Goal: Navigation & Orientation: Find specific page/section

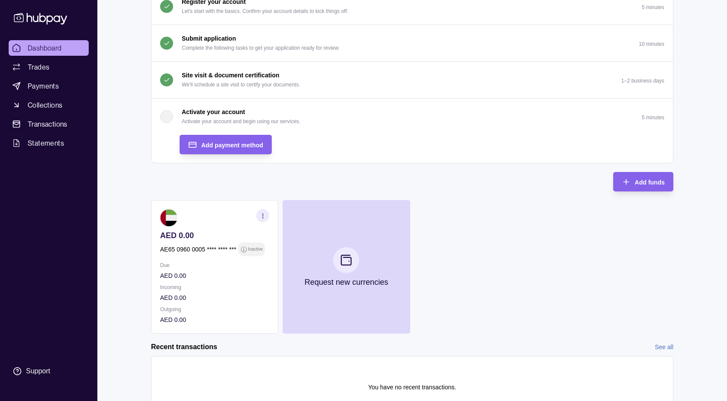
scroll to position [102, 0]
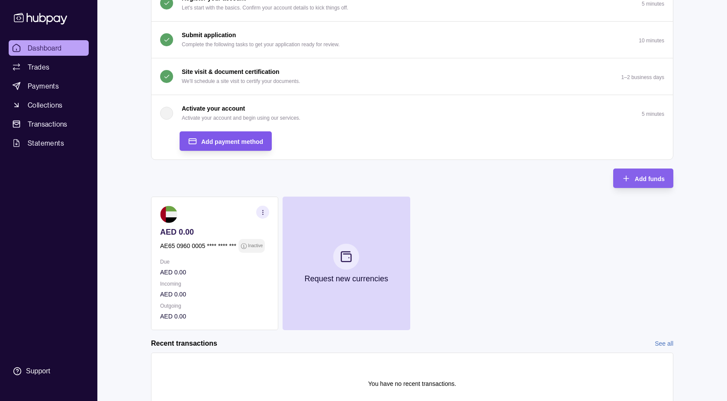
click at [209, 142] on span "Add payment method" at bounding box center [232, 141] width 62 height 7
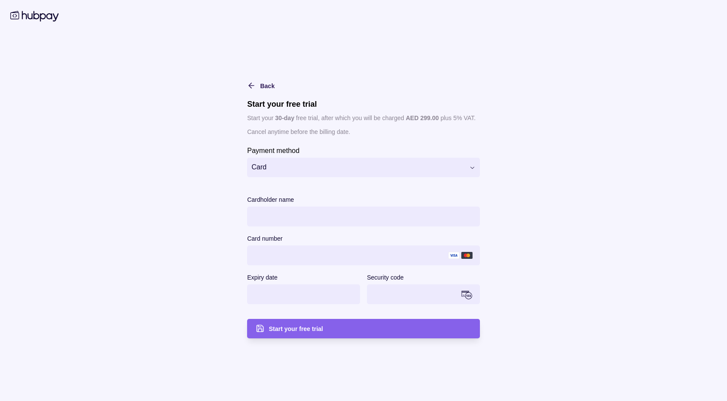
click at [471, 171] on html "Dashboard Trades Payments Collections Transactions Statements Support G Hello, …" at bounding box center [363, 170] width 727 height 545
click at [501, 153] on html "Dashboard Trades Payments Collections Transactions Statements Support G Hello, …" at bounding box center [363, 170] width 727 height 545
click at [387, 181] on div "**********" at bounding box center [363, 241] width 233 height 193
click at [385, 171] on html "Dashboard Trades Payments Collections Transactions Statements Support G Hello, …" at bounding box center [363, 170] width 727 height 545
click at [318, 329] on span "Start your free trial" at bounding box center [296, 329] width 54 height 7
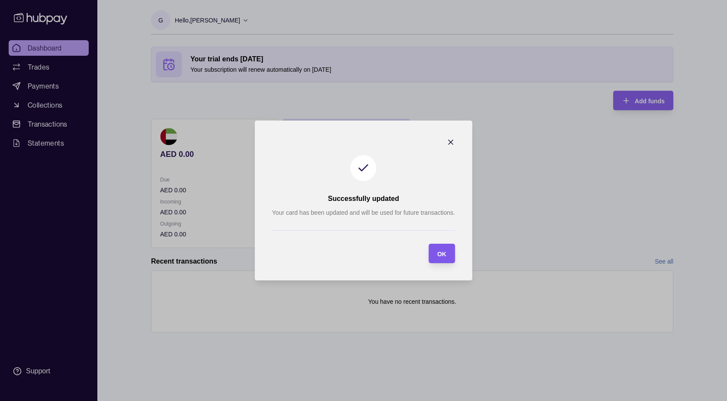
click at [448, 257] on section "OK" at bounding box center [441, 253] width 26 height 19
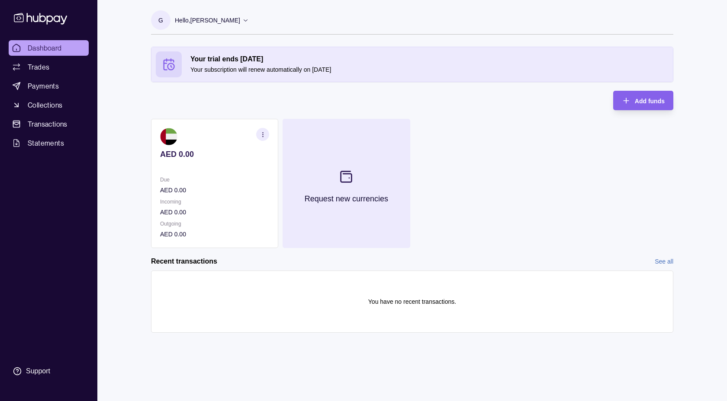
click at [342, 180] on icon at bounding box center [346, 177] width 14 height 14
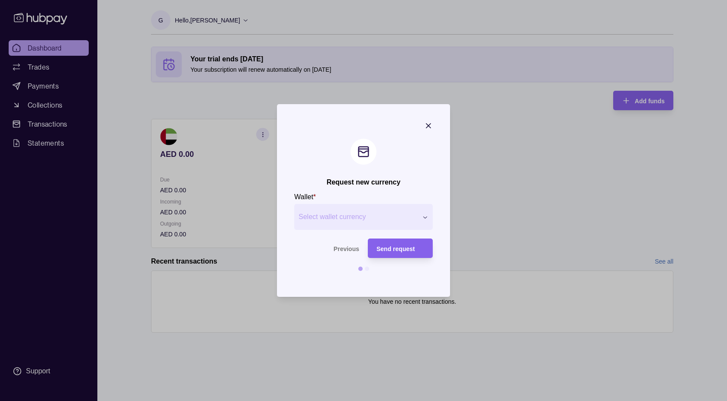
click at [363, 218] on span "Select wallet currency" at bounding box center [358, 217] width 119 height 10
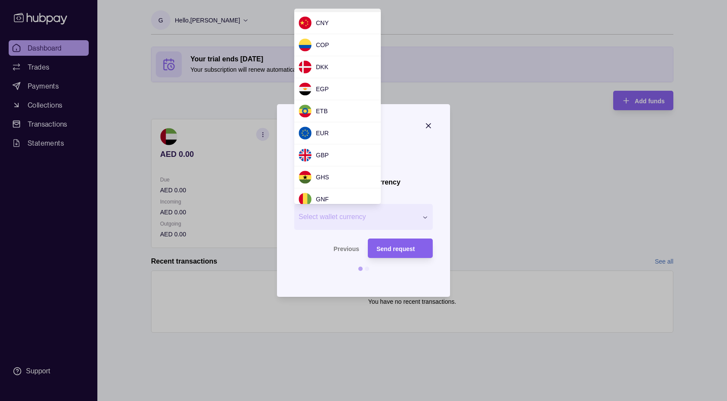
scroll to position [88, 0]
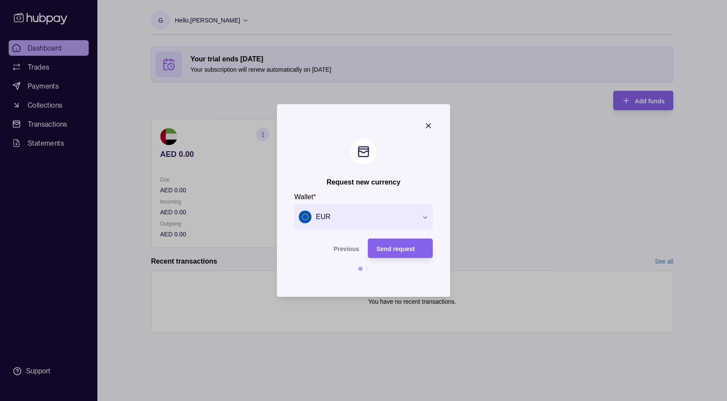
click at [437, 116] on section "Request new currency Wallet * EUR *** *** *** *** *** *** *** *** *** *** *** *…" at bounding box center [363, 200] width 173 height 193
click at [427, 124] on icon "button" at bounding box center [428, 126] width 4 height 4
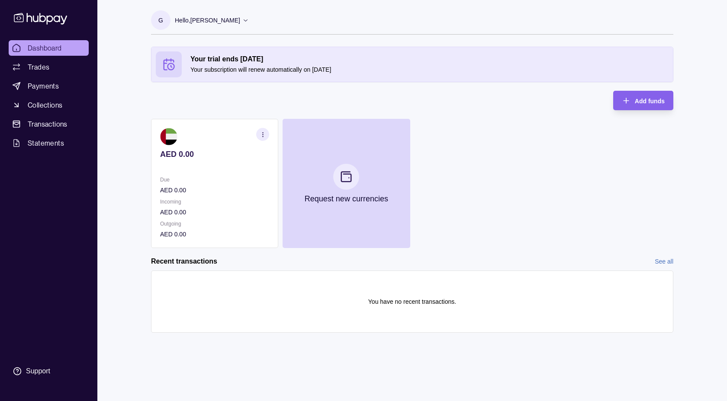
click at [263, 136] on icon "button" at bounding box center [263, 135] width 6 height 6
click at [223, 154] on link "View account details" at bounding box center [202, 156] width 55 height 10
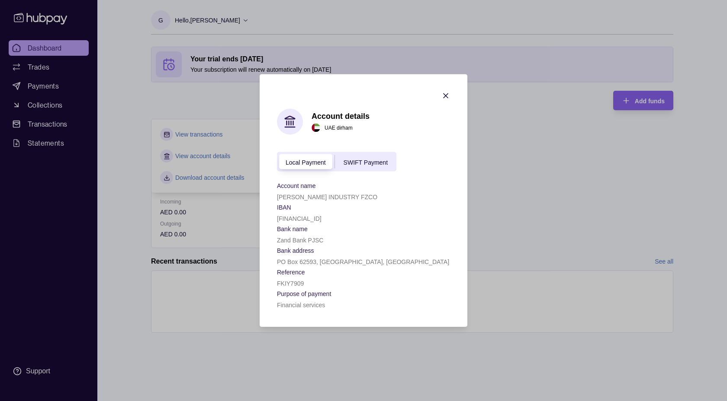
click at [365, 162] on span "SWIFT Payment" at bounding box center [366, 162] width 44 height 7
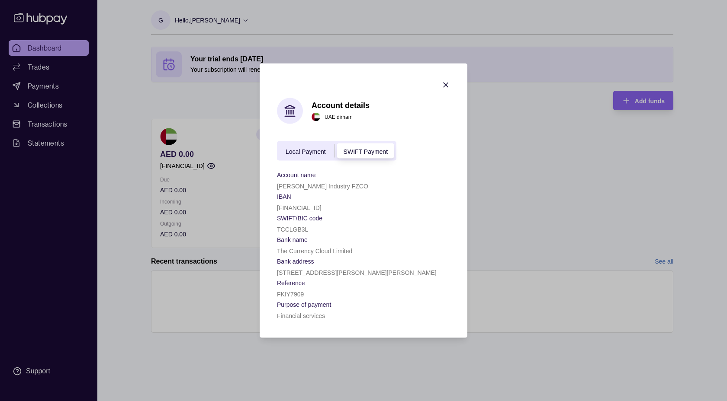
drag, startPoint x: 274, startPoint y: 208, endPoint x: 356, endPoint y: 209, distance: 81.8
click at [356, 209] on section "Account details [GEOGRAPHIC_DATA] dirham Local Payment SWIFT Payment Account na…" at bounding box center [364, 201] width 208 height 275
copy p "[FINANCIAL_ID]"
click at [321, 216] on p "SWIFT/BIC code" at bounding box center [299, 218] width 45 height 7
drag, startPoint x: 358, startPoint y: 207, endPoint x: 286, endPoint y: 211, distance: 71.9
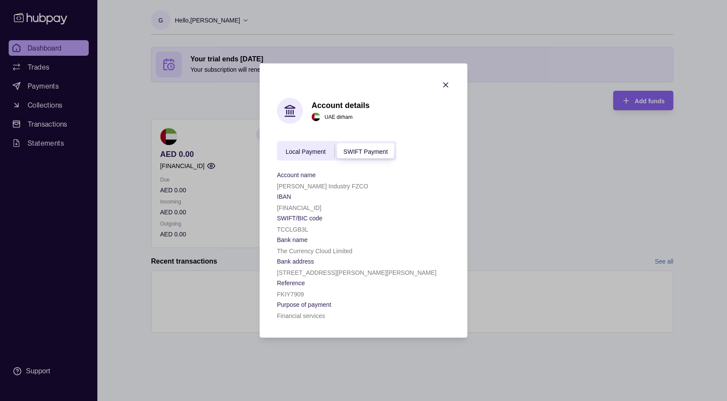
click at [286, 211] on div "[FINANCIAL_ID]" at bounding box center [363, 207] width 173 height 10
click at [447, 83] on icon "button" at bounding box center [445, 85] width 9 height 9
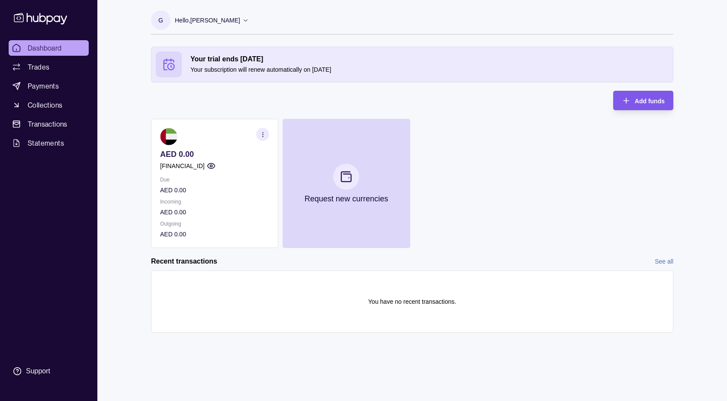
click at [626, 104] on icon "button" at bounding box center [626, 100] width 9 height 9
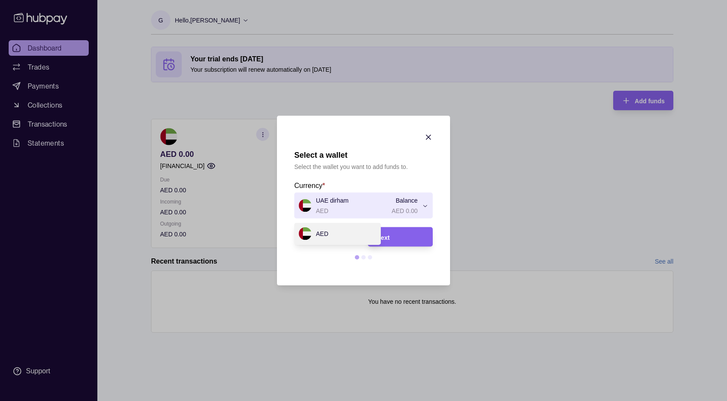
click at [422, 401] on div "Select a wallet Select the wallet you want to add funds to. Currency * UAE dirh…" at bounding box center [363, 401] width 727 height 0
click at [387, 239] on span "Next" at bounding box center [382, 237] width 13 height 7
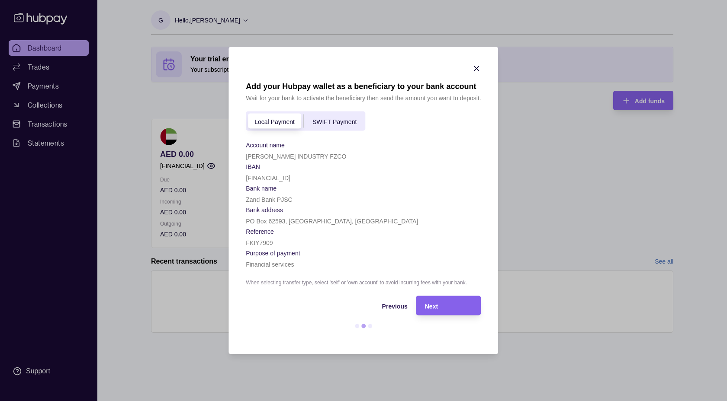
click at [331, 123] on span "SWIFT Payment" at bounding box center [334, 121] width 44 height 7
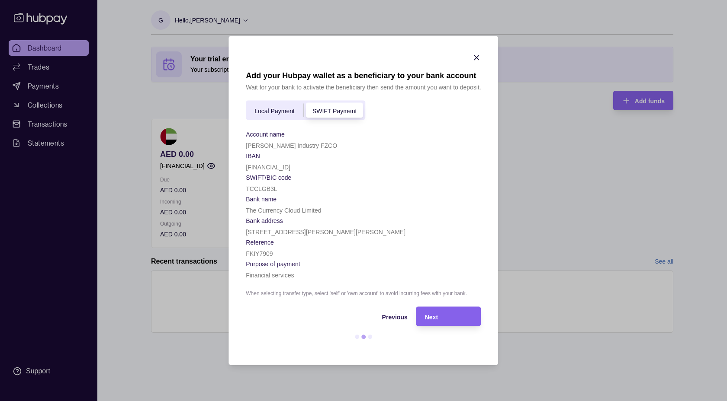
click at [290, 111] on span "Local Payment" at bounding box center [274, 110] width 40 height 7
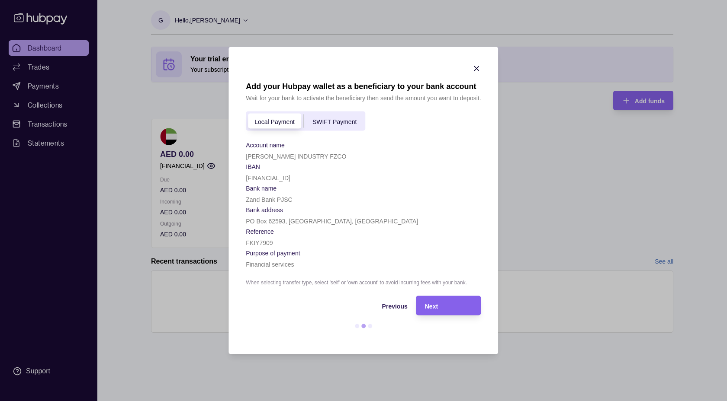
click at [340, 127] on div "Local Payment SWIFT Payment" at bounding box center [305, 121] width 119 height 19
click at [340, 125] on span "SWIFT Payment" at bounding box center [334, 121] width 44 height 7
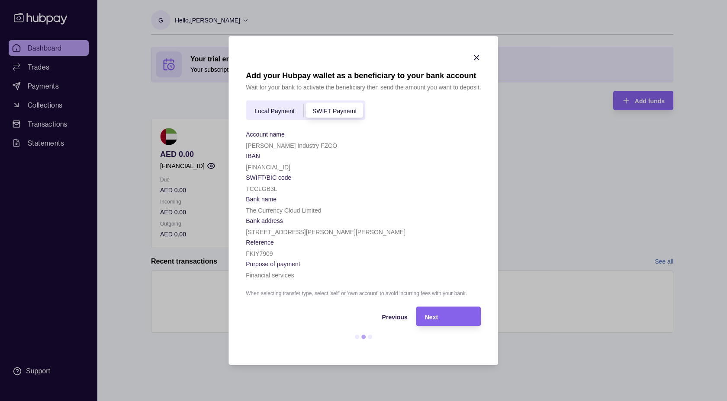
click at [475, 60] on icon "button" at bounding box center [477, 58] width 4 height 4
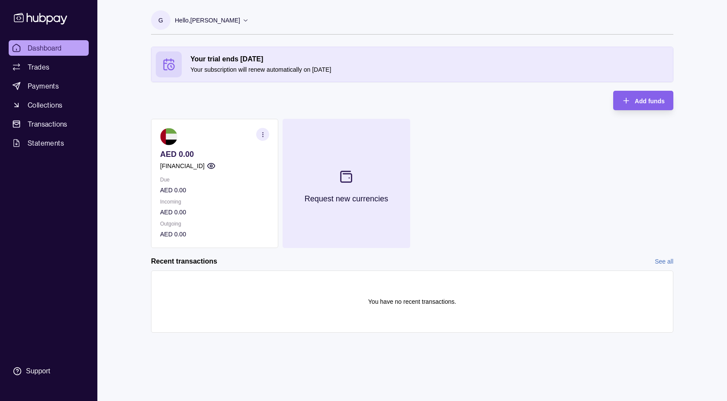
click at [347, 177] on icon at bounding box center [346, 177] width 14 height 14
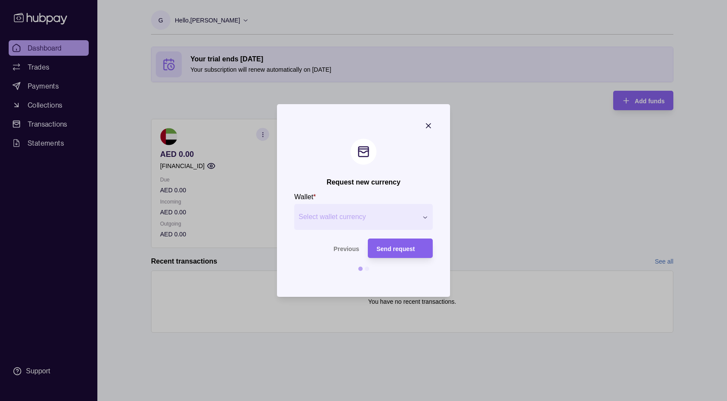
click at [342, 401] on div "Request new currency Wallet * Select wallet currency *** *** *** *** *** *** **…" at bounding box center [363, 401] width 727 height 0
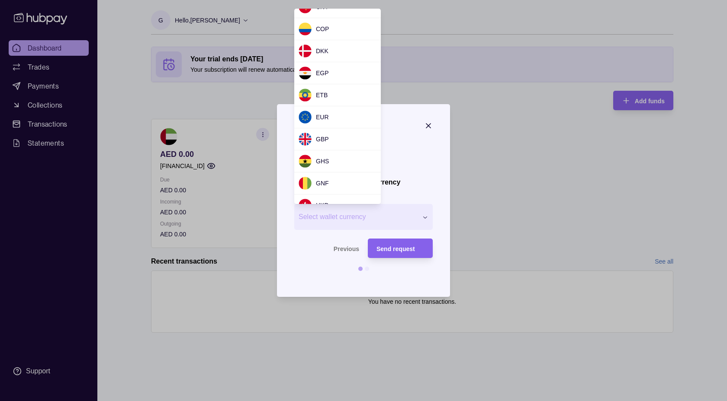
scroll to position [102, 0]
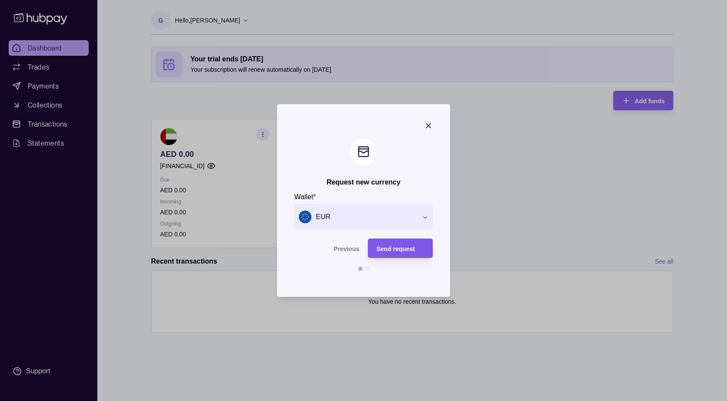
click at [400, 253] on div "Send request" at bounding box center [400, 249] width 48 height 10
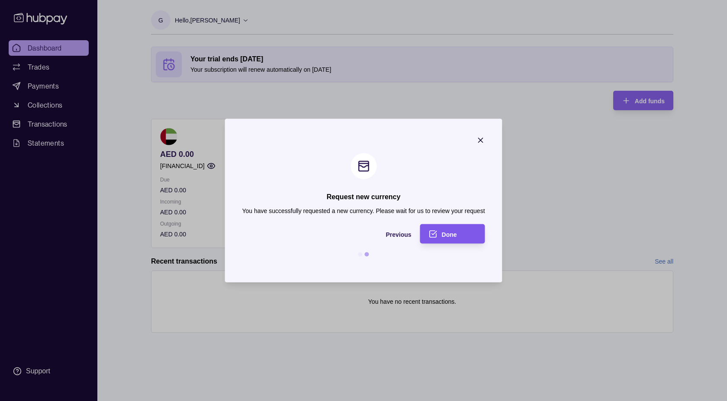
click at [465, 233] on div "Done" at bounding box center [459, 234] width 35 height 10
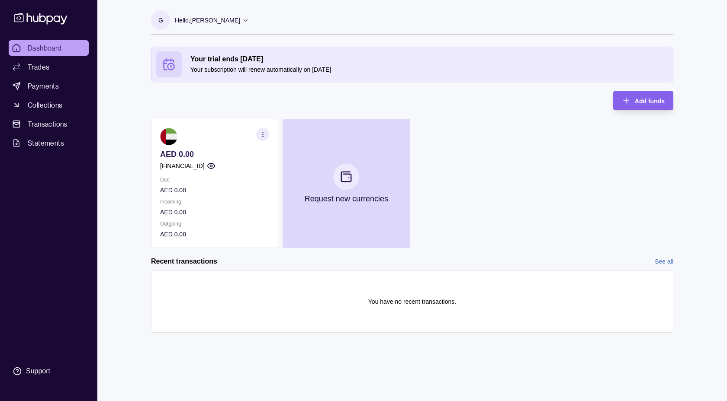
click at [404, 306] on p "You have no recent transactions." at bounding box center [412, 302] width 88 height 10
click at [48, 60] on link "Trades" at bounding box center [49, 67] width 80 height 16
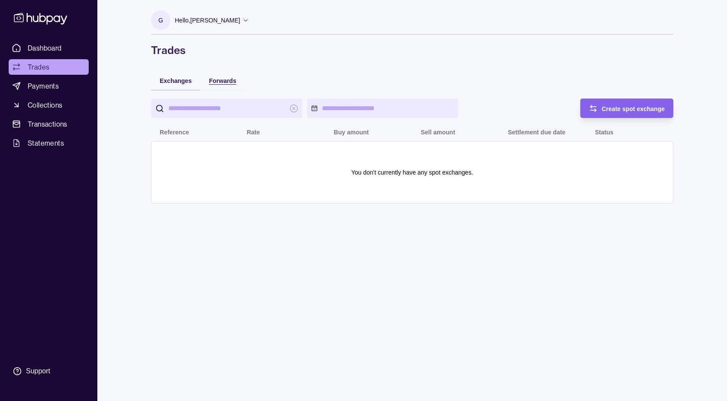
click at [232, 79] on span "Forwards" at bounding box center [222, 80] width 27 height 7
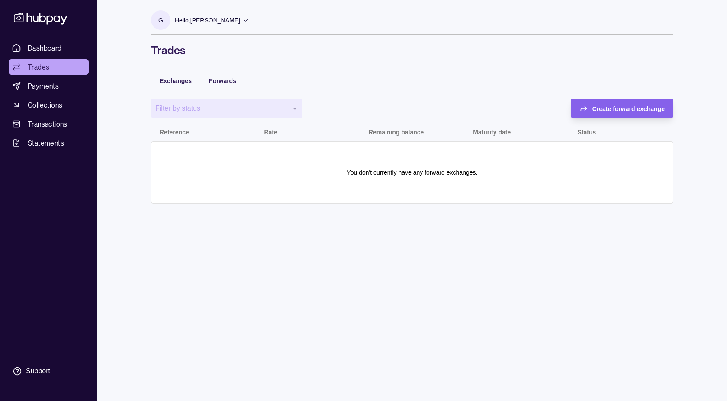
click at [183, 88] on div "Exchanges" at bounding box center [175, 80] width 49 height 19
click at [180, 82] on span "Exchanges" at bounding box center [176, 80] width 32 height 7
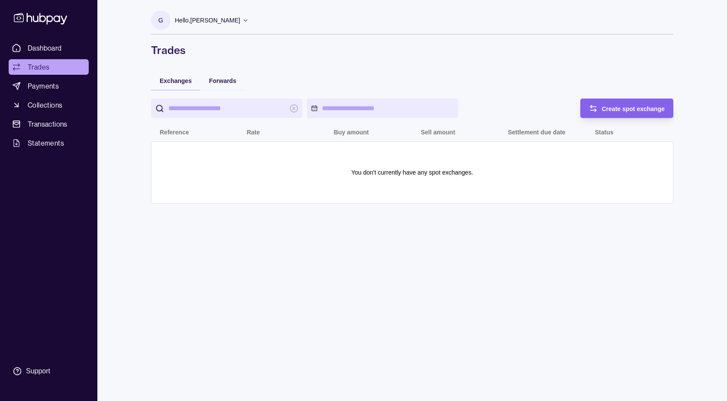
click at [254, 134] on p "Rate" at bounding box center [253, 132] width 13 height 7
click at [354, 135] on p "Buy amount" at bounding box center [351, 132] width 35 height 7
click at [437, 138] on th "Sell amount" at bounding box center [455, 131] width 87 height 19
click at [532, 135] on p "Settlement due date" at bounding box center [537, 132] width 58 height 7
click at [189, 132] on div "Reference" at bounding box center [195, 132] width 70 height 10
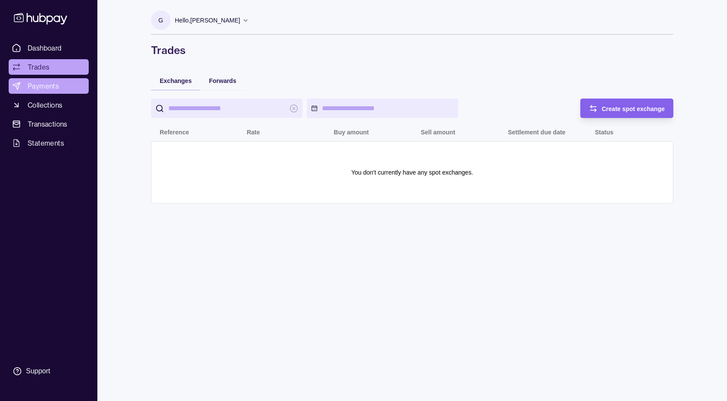
click at [46, 85] on span "Payments" at bounding box center [43, 86] width 31 height 10
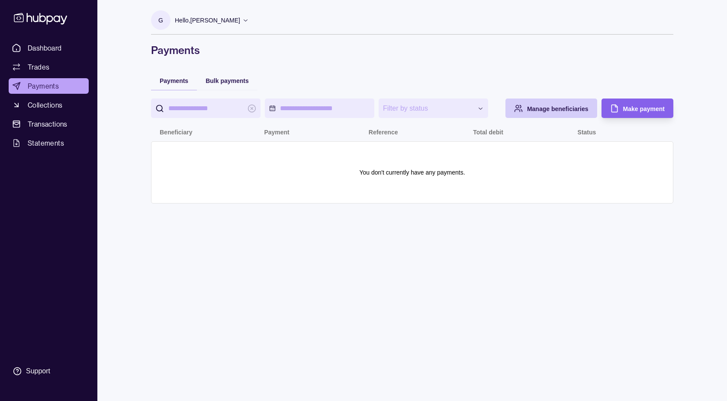
click at [538, 109] on span "Manage beneficiaries" at bounding box center [557, 109] width 61 height 7
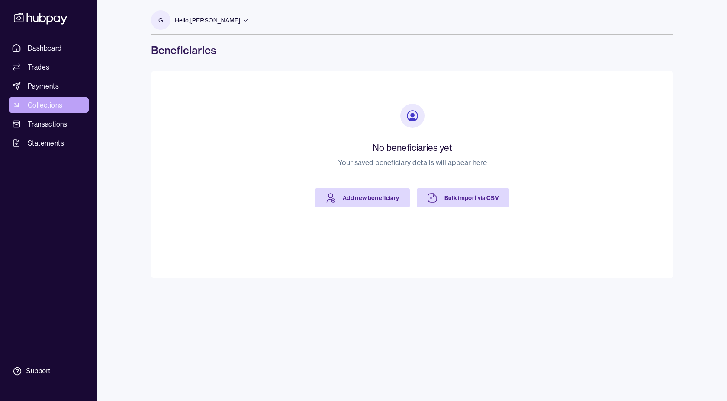
click at [47, 108] on span "Collections" at bounding box center [45, 105] width 35 height 10
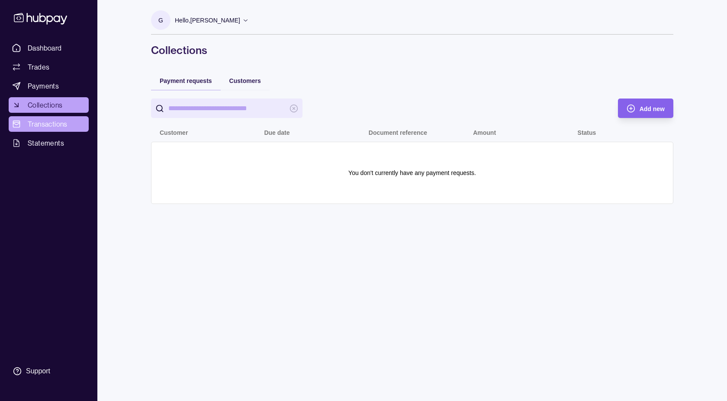
click at [51, 120] on span "Transactions" at bounding box center [48, 124] width 40 height 10
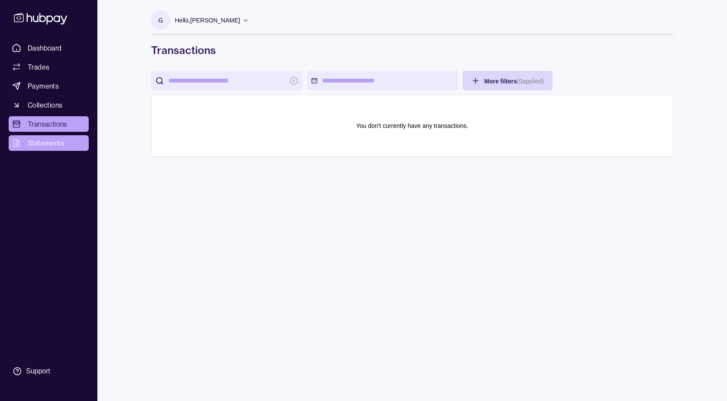
click at [51, 143] on span "Statements" at bounding box center [46, 143] width 36 height 10
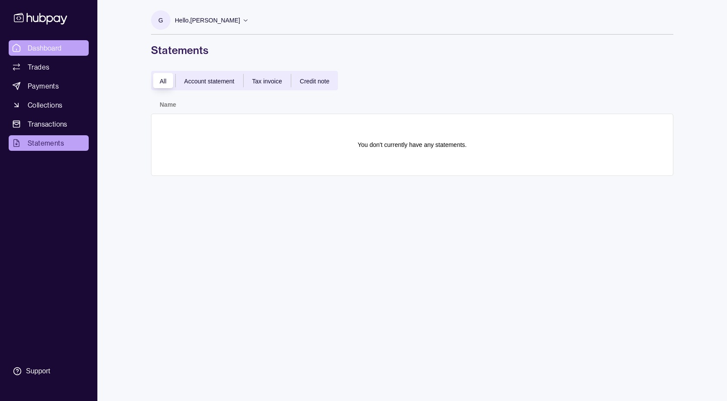
click at [45, 48] on span "Dashboard" at bounding box center [45, 48] width 34 height 10
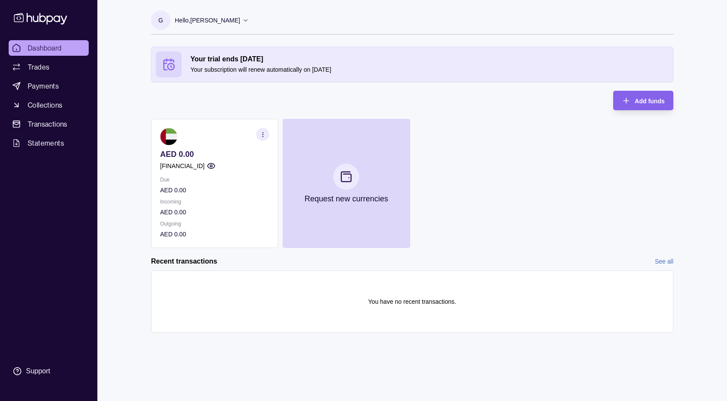
click at [242, 21] on icon at bounding box center [245, 20] width 6 height 6
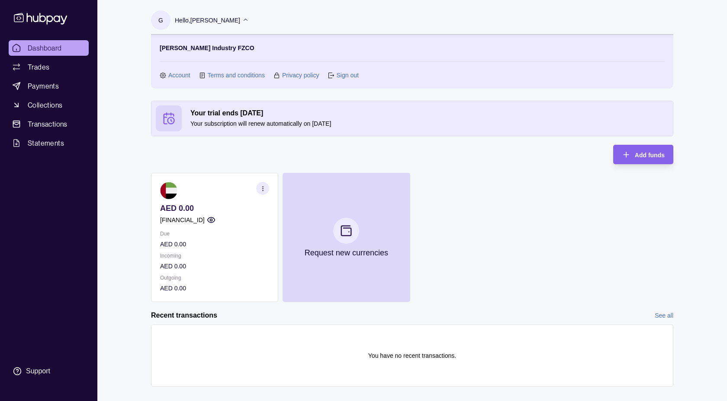
click at [182, 73] on link "Account" at bounding box center [179, 76] width 22 height 10
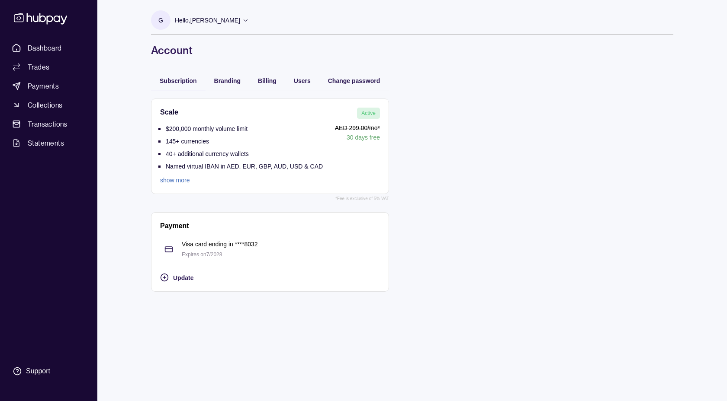
click at [233, 75] on div "Branding" at bounding box center [228, 80] width 44 height 19
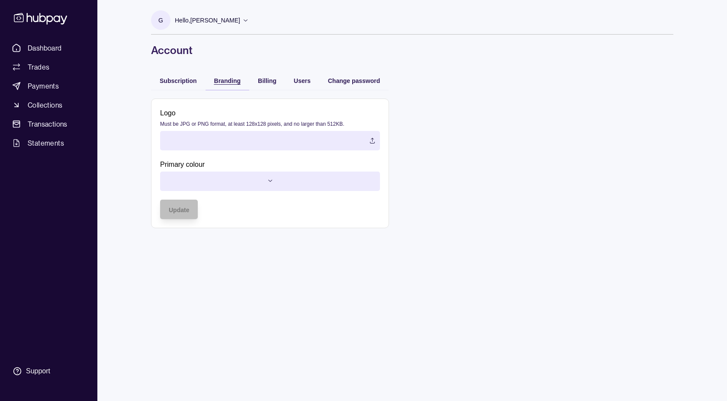
click at [232, 83] on span "Branding" at bounding box center [227, 80] width 26 height 7
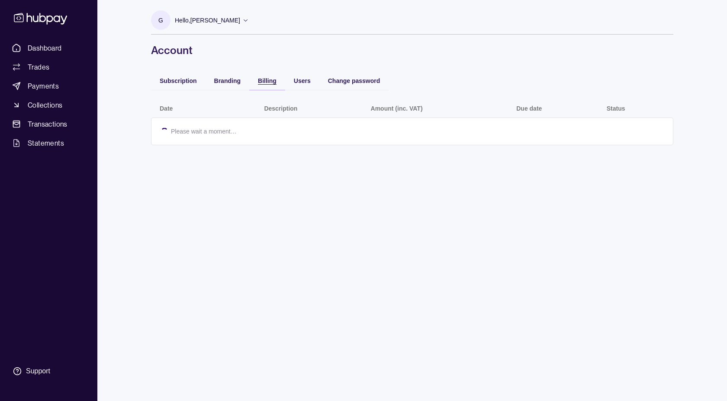
click at [270, 83] on span "Billing" at bounding box center [267, 80] width 19 height 7
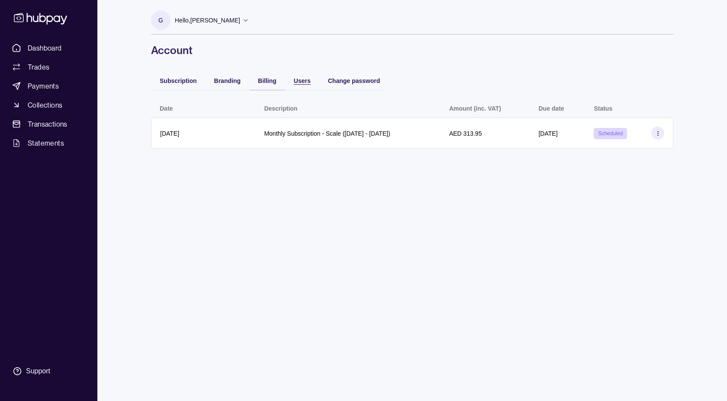
click at [304, 80] on span "Users" at bounding box center [302, 80] width 17 height 7
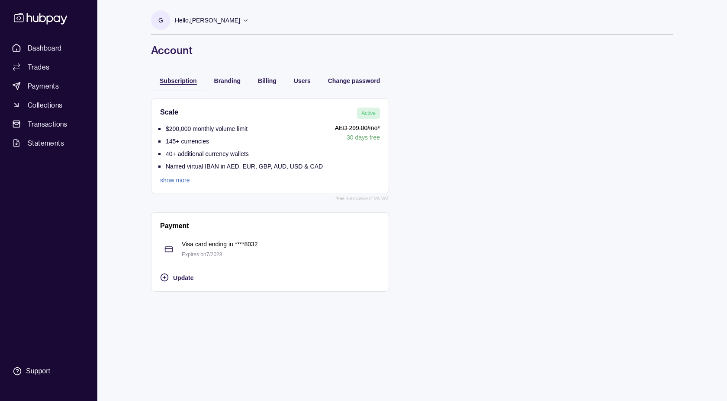
click at [179, 82] on span "Subscription" at bounding box center [178, 80] width 37 height 7
click at [45, 49] on span "Dashboard" at bounding box center [45, 48] width 34 height 10
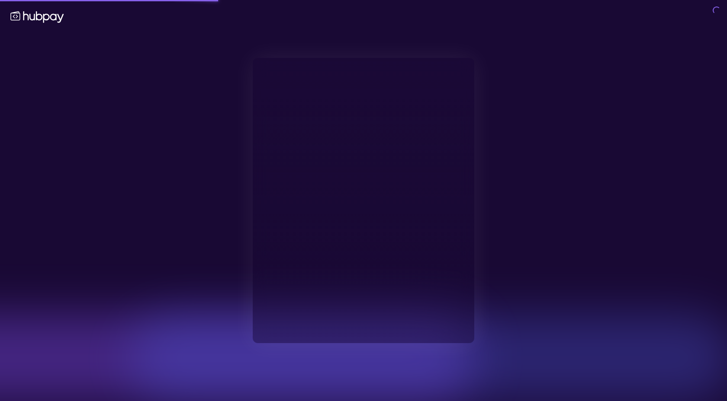
type input "**********"
